Goal: Transaction & Acquisition: Purchase product/service

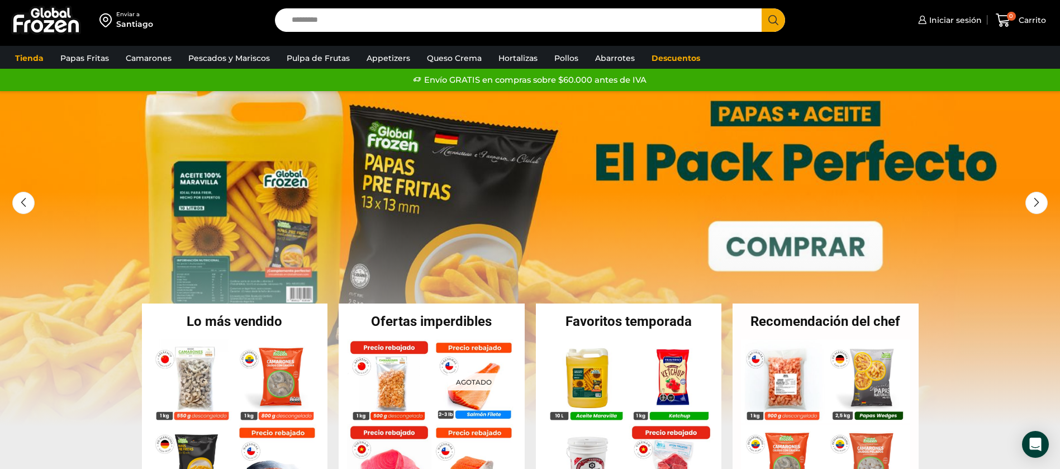
click at [401, 9] on input "Search input" at bounding box center [521, 19] width 471 height 23
type input "******"
click at [762, 8] on button "Search" at bounding box center [773, 19] width 23 height 23
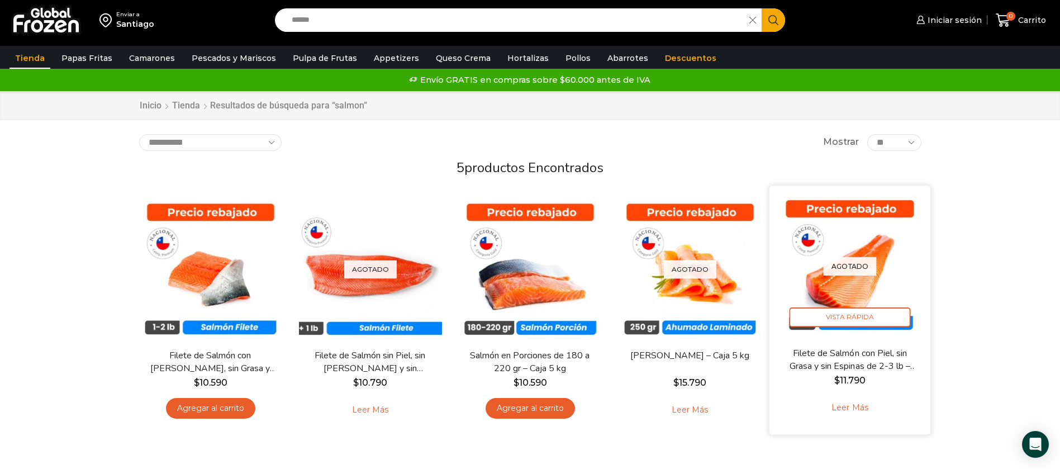
click at [837, 264] on p "Agotado" at bounding box center [849, 266] width 53 height 18
click at [846, 316] on span "Vista Rápida" at bounding box center [849, 317] width 121 height 20
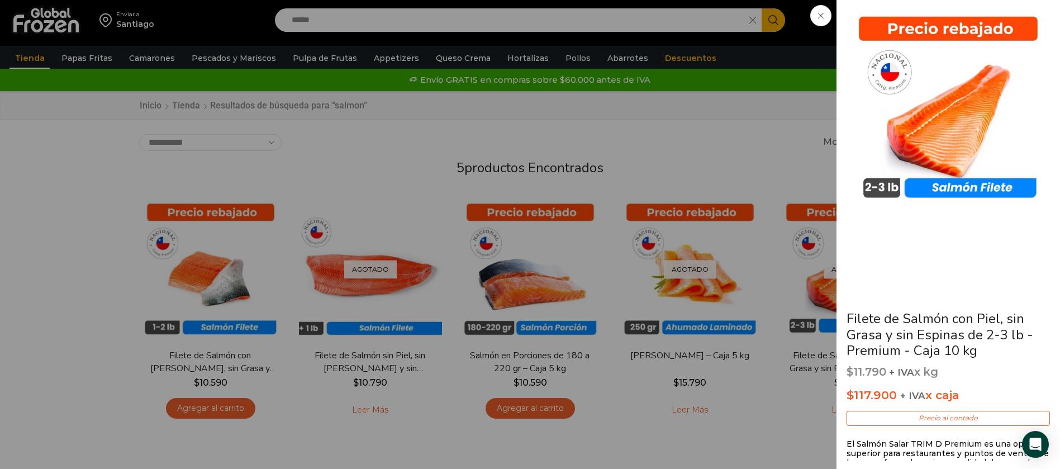
click at [819, 18] on icon at bounding box center [821, 16] width 6 height 6
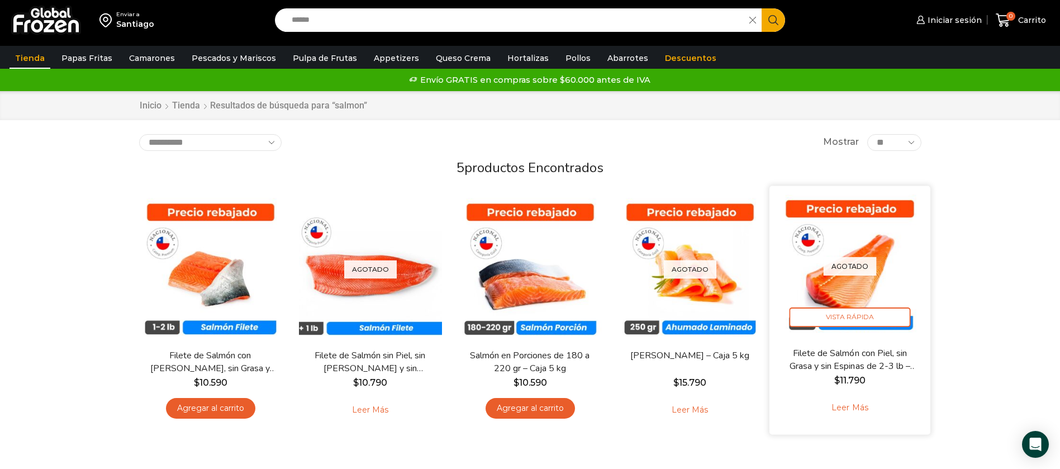
click at [842, 262] on p "Agotado" at bounding box center [849, 266] width 53 height 18
click at [853, 369] on link "Filete de Salmón con Piel, sin Grasa y sin Espinas de 2-3 lb – Premium – Caja 1…" at bounding box center [850, 360] width 130 height 26
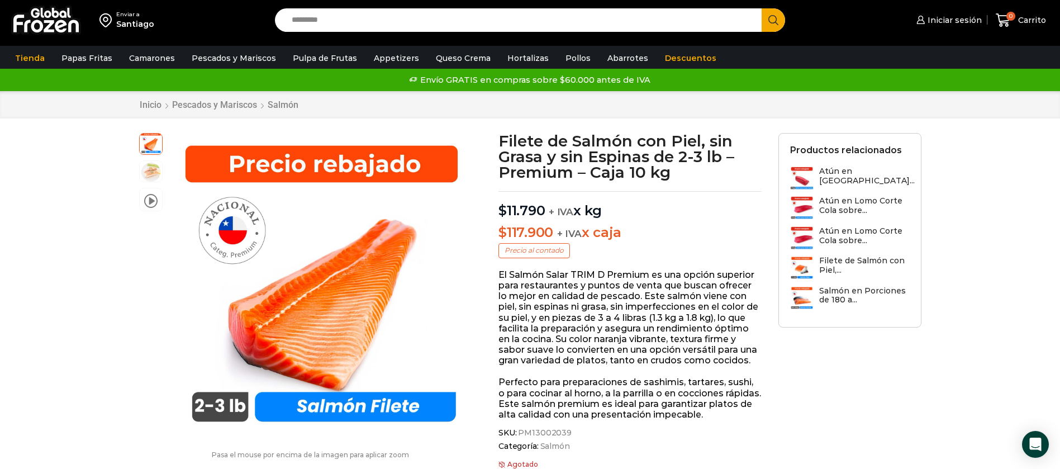
click at [375, 28] on input "Search input" at bounding box center [521, 19] width 471 height 23
type input "****"
click at [762, 8] on button "Search" at bounding box center [773, 19] width 23 height 23
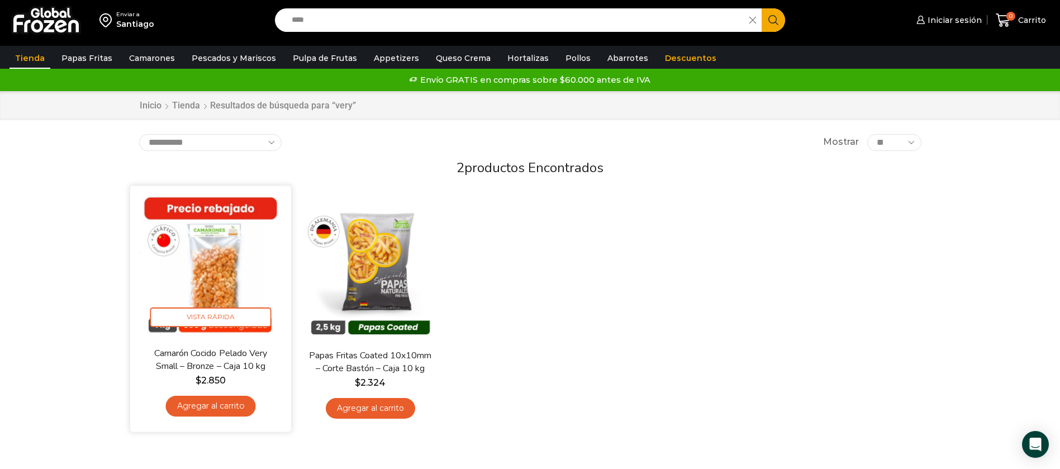
click at [193, 278] on img at bounding box center [211, 267] width 144 height 144
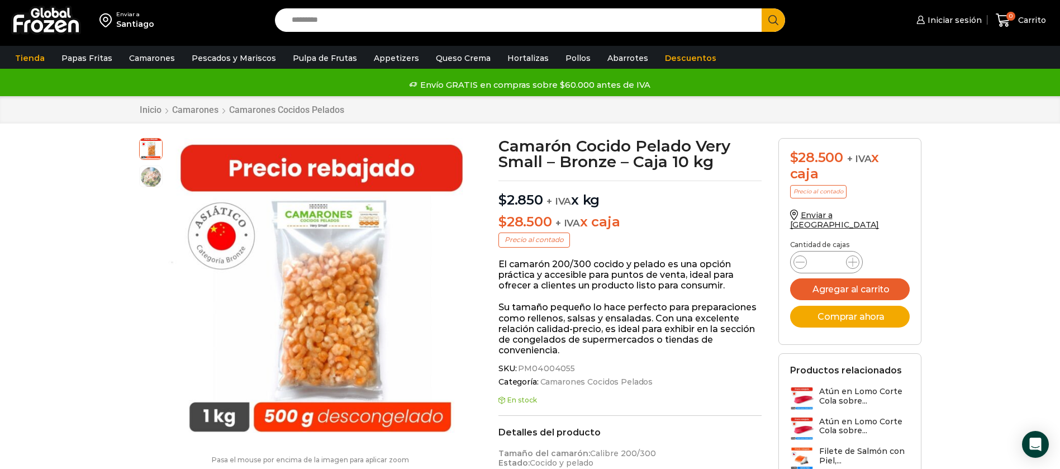
click at [385, 22] on input "Search input" at bounding box center [521, 19] width 471 height 23
type input "*******"
click at [762, 8] on button "Search" at bounding box center [773, 19] width 23 height 23
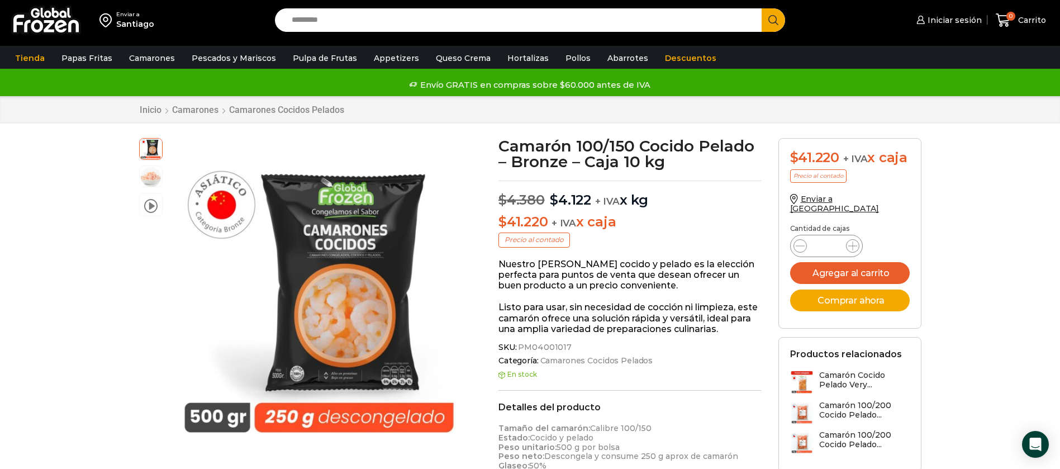
click at [64, 26] on img at bounding box center [46, 20] width 70 height 29
